Goal: Use online tool/utility: Utilize a website feature to perform a specific function

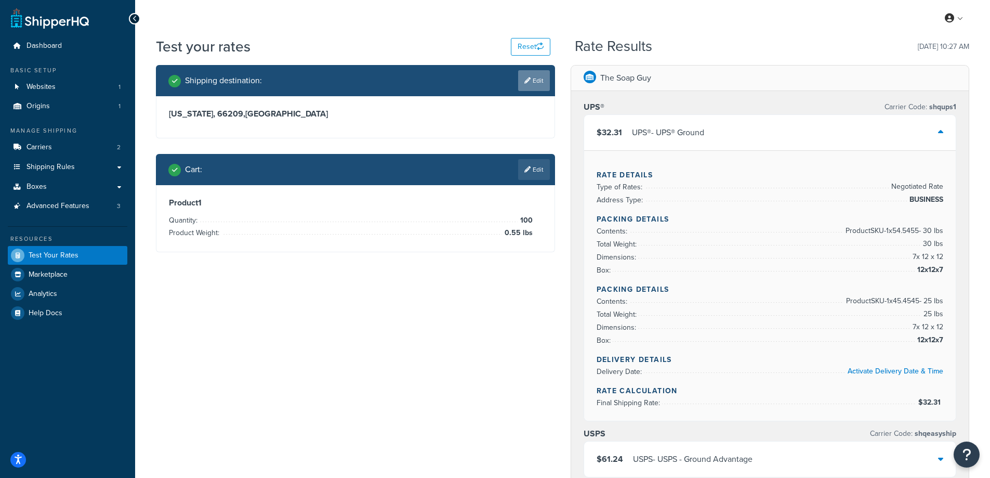
click at [533, 83] on link "Edit" at bounding box center [534, 80] width 32 height 21
select select "KS"
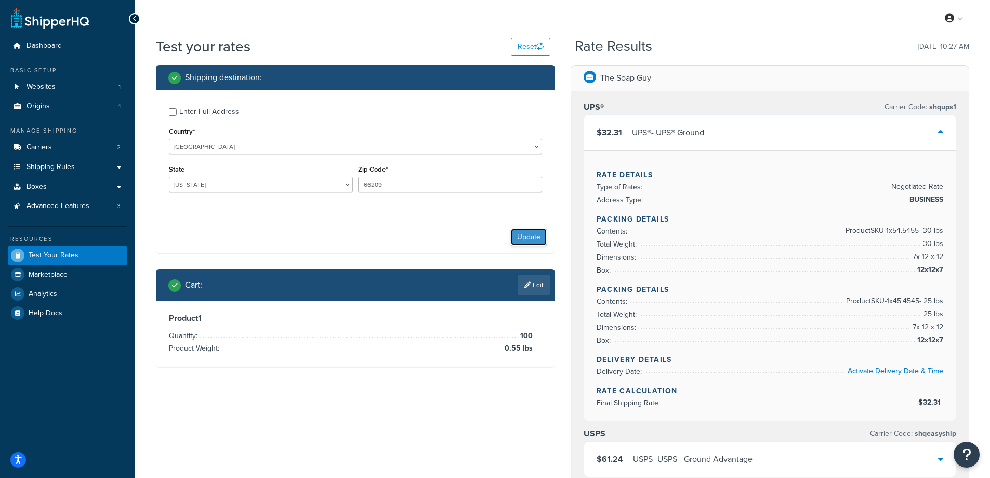
click at [516, 234] on button "Update" at bounding box center [529, 237] width 36 height 17
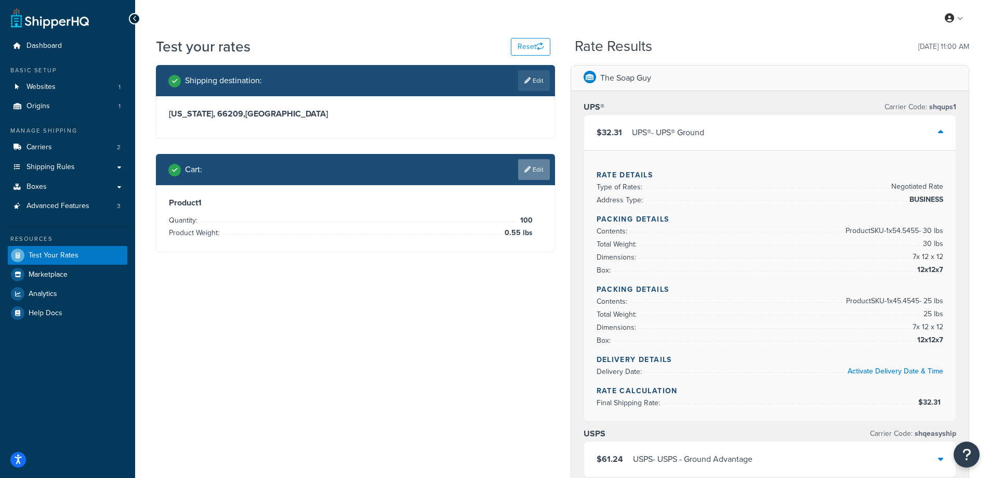
click at [532, 171] on link "Edit" at bounding box center [534, 169] width 32 height 21
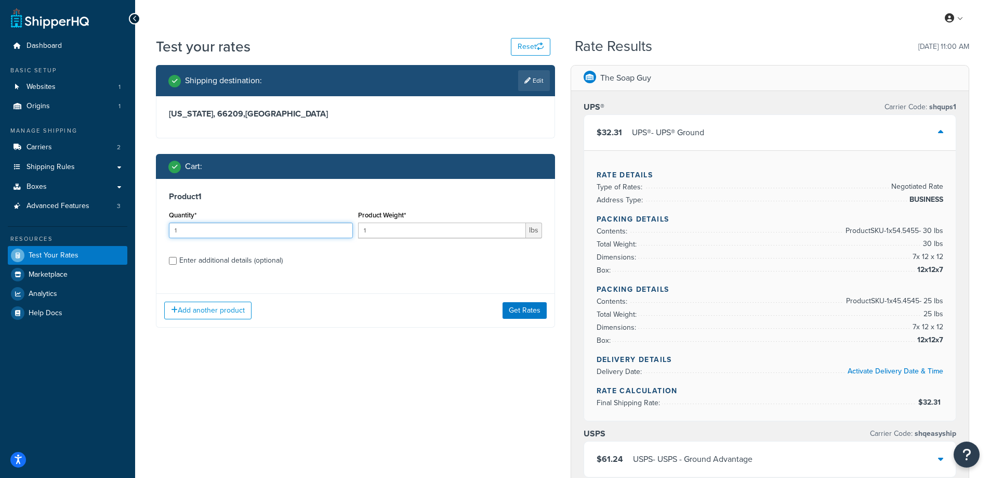
drag, startPoint x: 206, startPoint y: 234, endPoint x: 173, endPoint y: 234, distance: 33.3
click at [173, 234] on input "1" at bounding box center [261, 230] width 184 height 16
type input "100"
drag, startPoint x: 378, startPoint y: 234, endPoint x: 348, endPoint y: 234, distance: 30.1
click at [348, 234] on div "Quantity* 100 Product Weight* 1 lbs" at bounding box center [355, 227] width 378 height 38
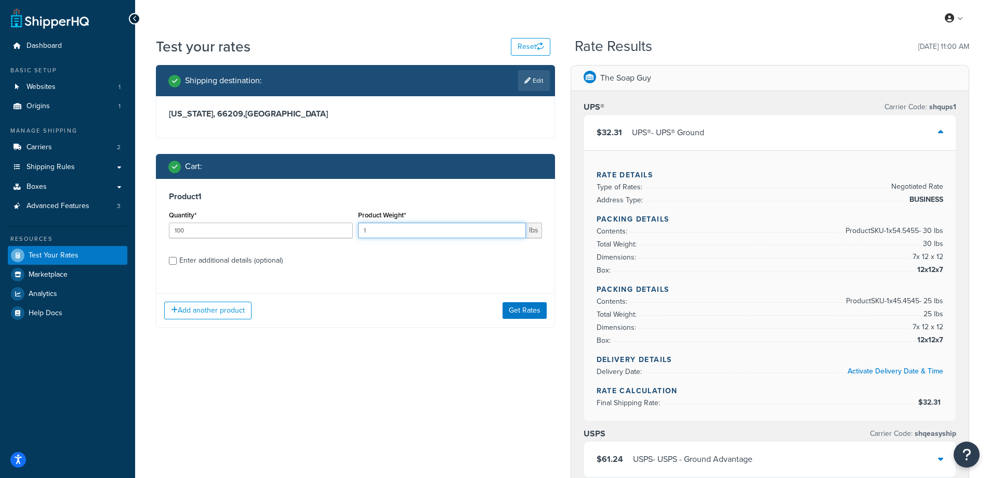
paste input "0.55"
type input "0.55"
click at [512, 315] on button "Get Rates" at bounding box center [525, 310] width 44 height 17
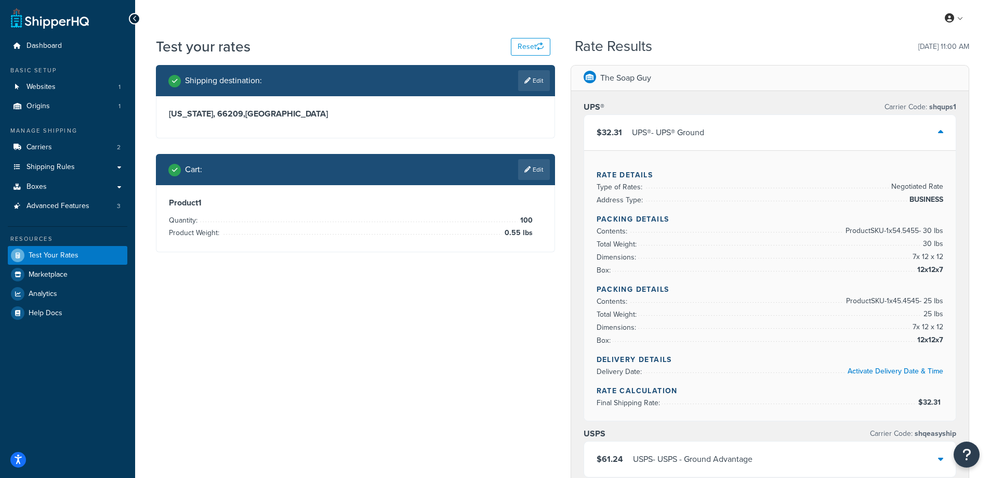
click at [939, 132] on icon at bounding box center [940, 132] width 5 height 8
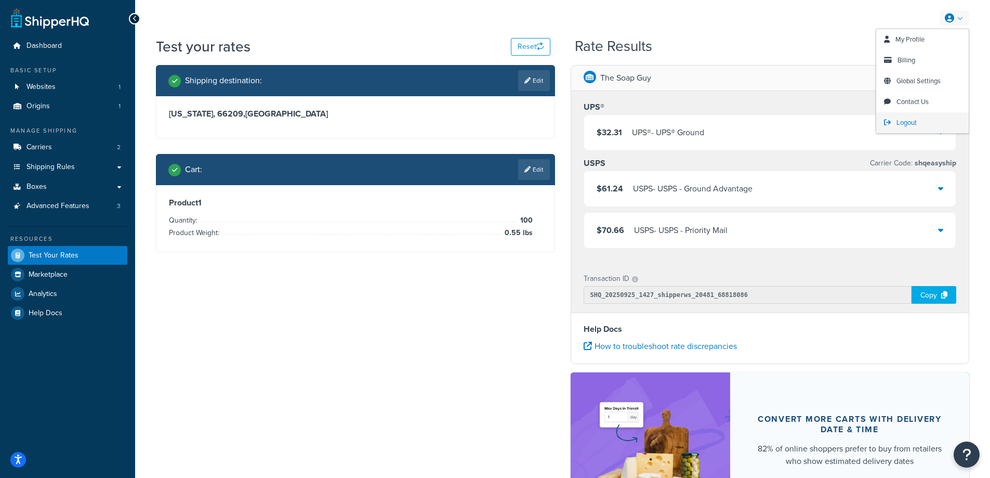
click at [913, 117] on link "Logout" at bounding box center [922, 122] width 93 height 21
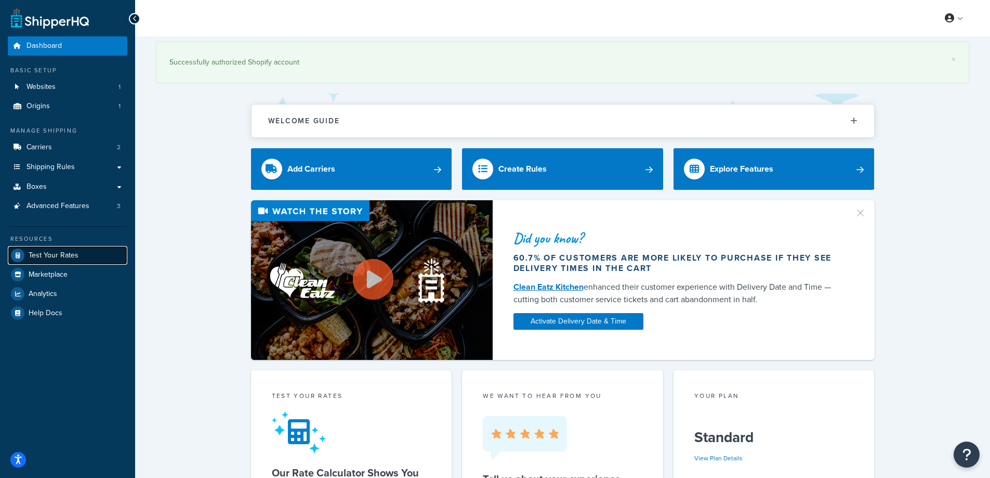
click at [65, 258] on span "Test Your Rates" at bounding box center [54, 255] width 50 height 9
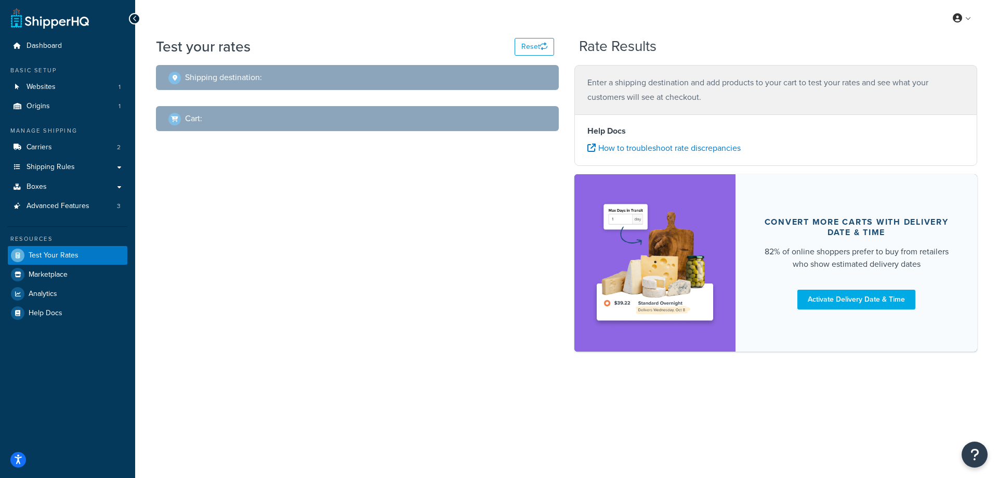
select select "[GEOGRAPHIC_DATA]"
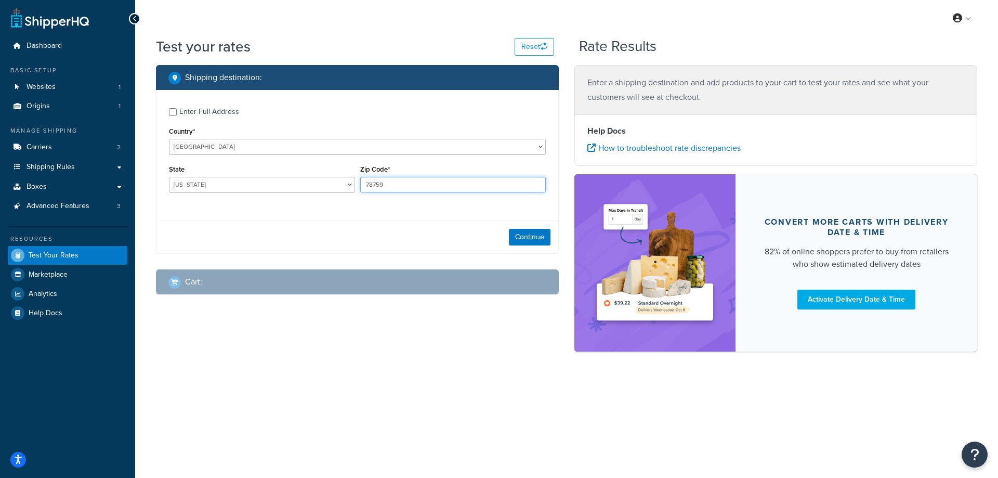
drag, startPoint x: 385, startPoint y: 186, endPoint x: 365, endPoint y: 183, distance: 19.3
click at [365, 183] on input "78759" at bounding box center [453, 185] width 186 height 16
paste input "6620"
type input "66209"
click at [300, 203] on div "Enter Full Address Country* [GEOGRAPHIC_DATA] [GEOGRAPHIC_DATA] [GEOGRAPHIC_DAT…" at bounding box center [357, 151] width 402 height 123
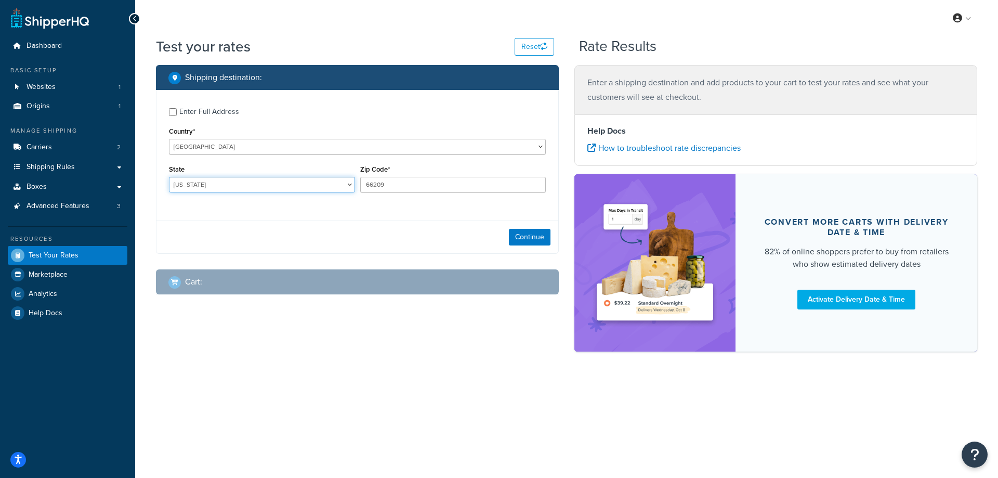
click at [186, 185] on select "[US_STATE] [US_STATE] [US_STATE] [US_STATE] [US_STATE] Armed Forces Americas Ar…" at bounding box center [262, 185] width 186 height 16
select select "KS"
click at [169, 177] on select "[US_STATE] [US_STATE] [US_STATE] [US_STATE] [US_STATE] Armed Forces Americas Ar…" at bounding box center [262, 185] width 186 height 16
click at [155, 199] on div "Shipping destination : Enter Full Address Country* [GEOGRAPHIC_DATA] [GEOGRAPHI…" at bounding box center [357, 187] width 418 height 245
click at [524, 233] on button "Continue" at bounding box center [530, 237] width 42 height 17
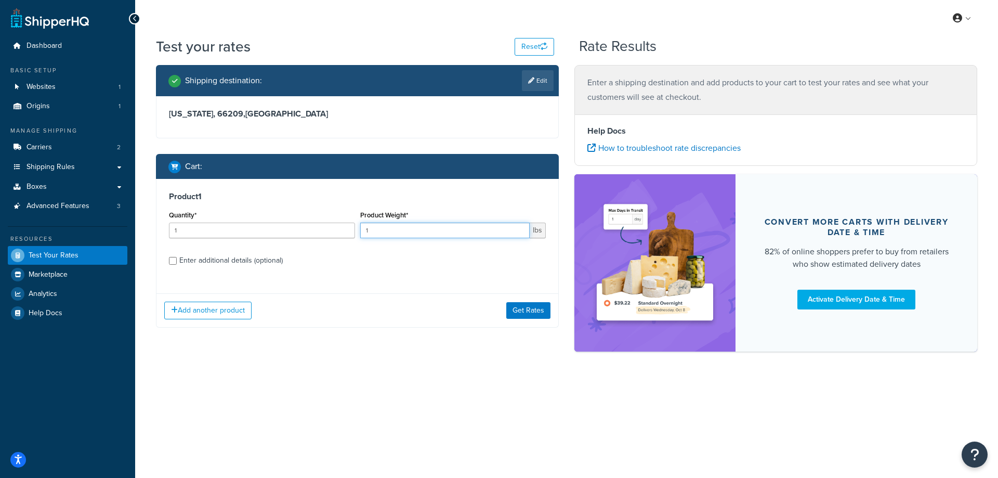
drag, startPoint x: 384, startPoint y: 228, endPoint x: 360, endPoint y: 228, distance: 24.4
click at [360, 228] on input "1" at bounding box center [445, 230] width 170 height 16
paste input "0.55"
type input "0.55"
click at [242, 233] on input "1" at bounding box center [262, 230] width 186 height 16
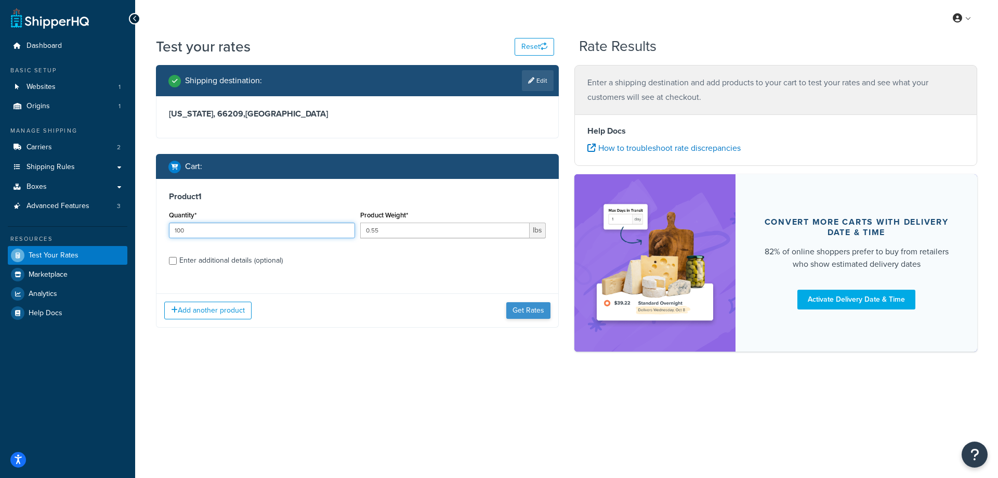
type input "100"
click at [526, 314] on button "Get Rates" at bounding box center [528, 310] width 44 height 17
